Goal: Task Accomplishment & Management: Manage account settings

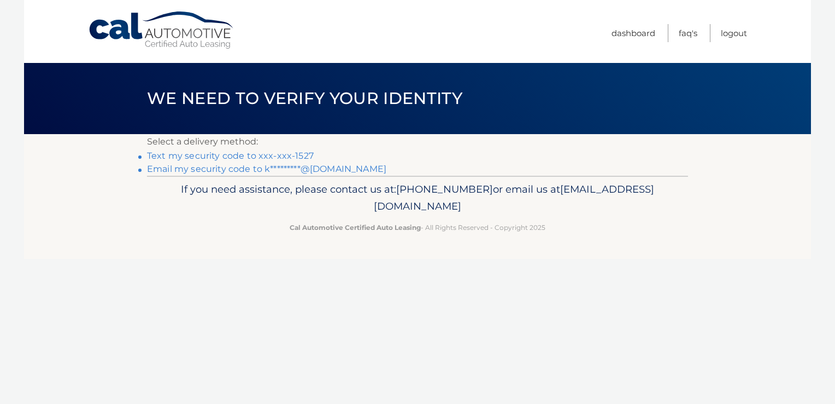
click at [284, 156] on link "Text my security code to xxx-xxx-1527" at bounding box center [230, 155] width 167 height 10
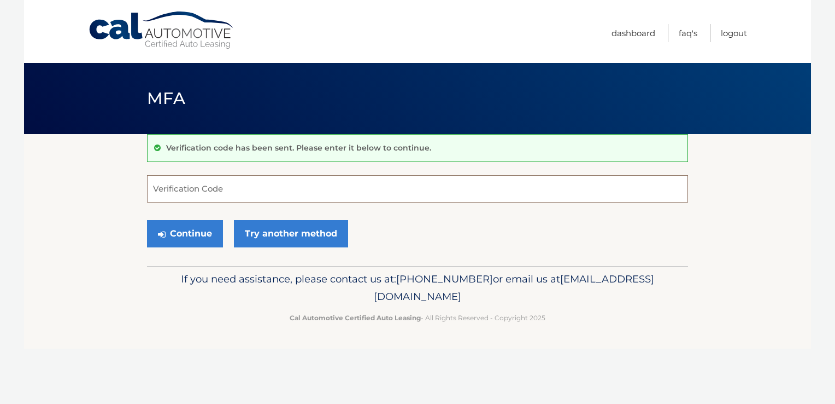
click at [186, 186] on input "Verification Code" at bounding box center [417, 188] width 541 height 27
type input "533657"
click at [184, 233] on button "Continue" at bounding box center [185, 233] width 76 height 27
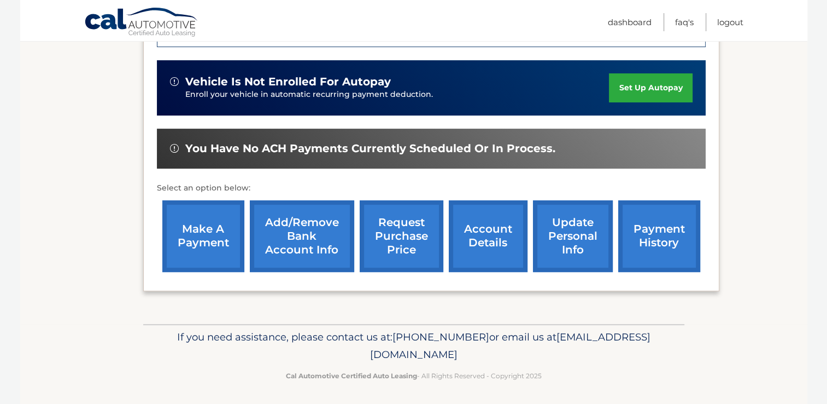
scroll to position [325, 0]
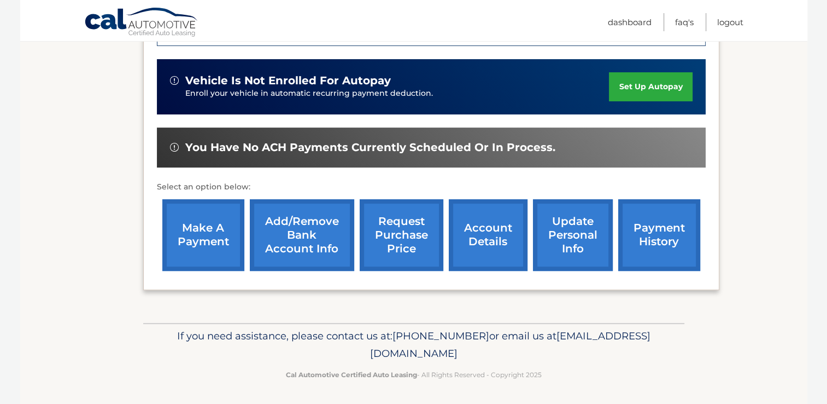
click at [501, 232] on link "account details" at bounding box center [488, 235] width 79 height 72
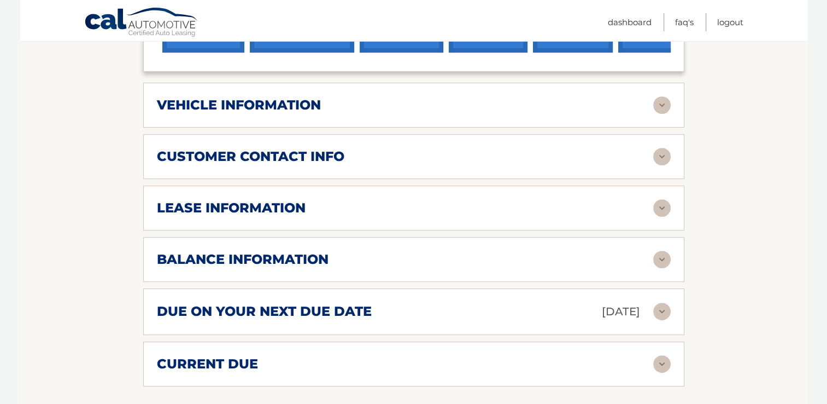
scroll to position [492, 0]
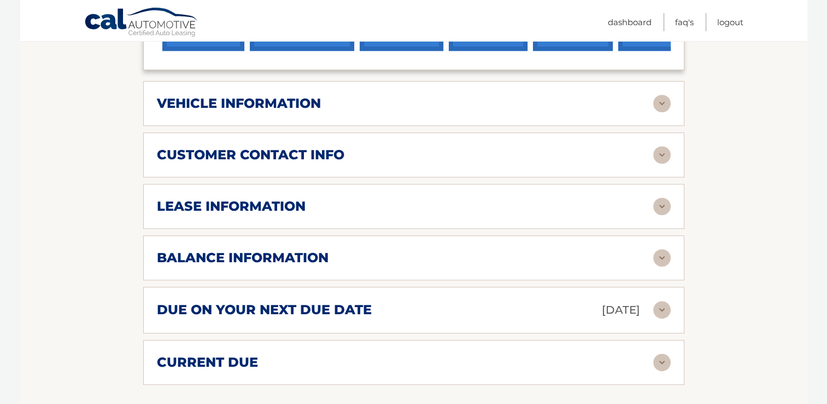
click at [256, 200] on h2 "lease information" at bounding box center [231, 206] width 149 height 16
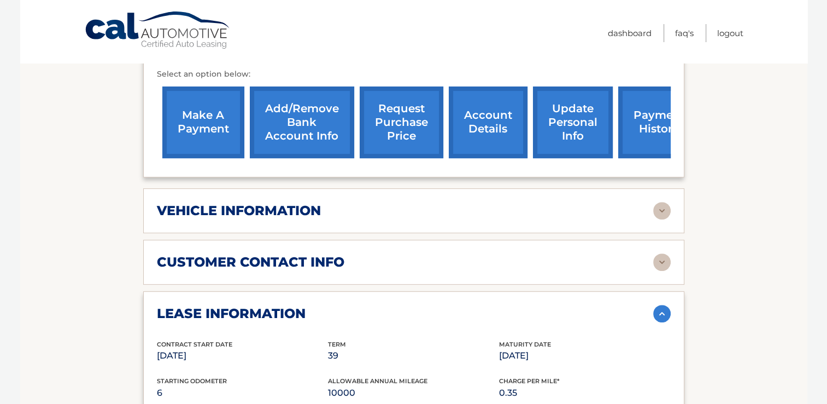
scroll to position [0, 0]
